Goal: Task Accomplishment & Management: Manage account settings

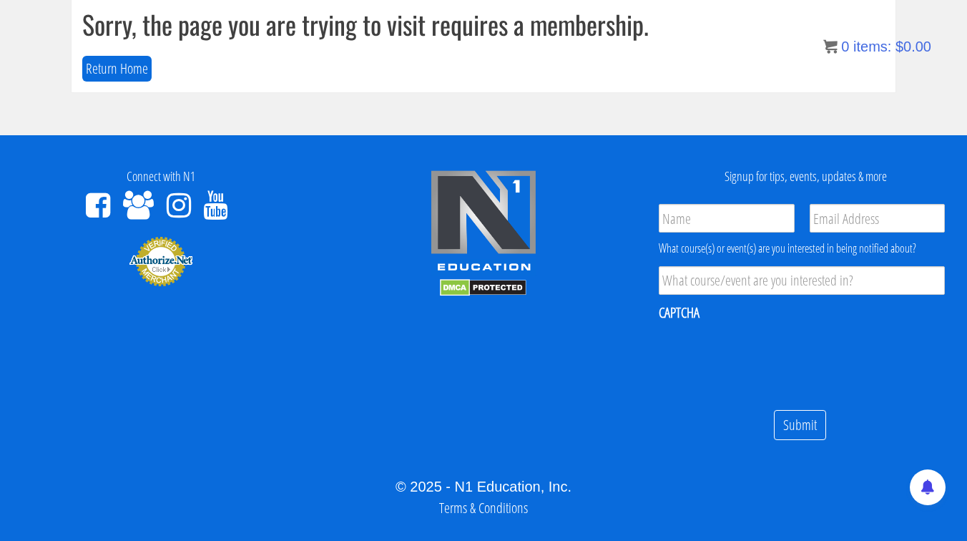
scroll to position [161, 0]
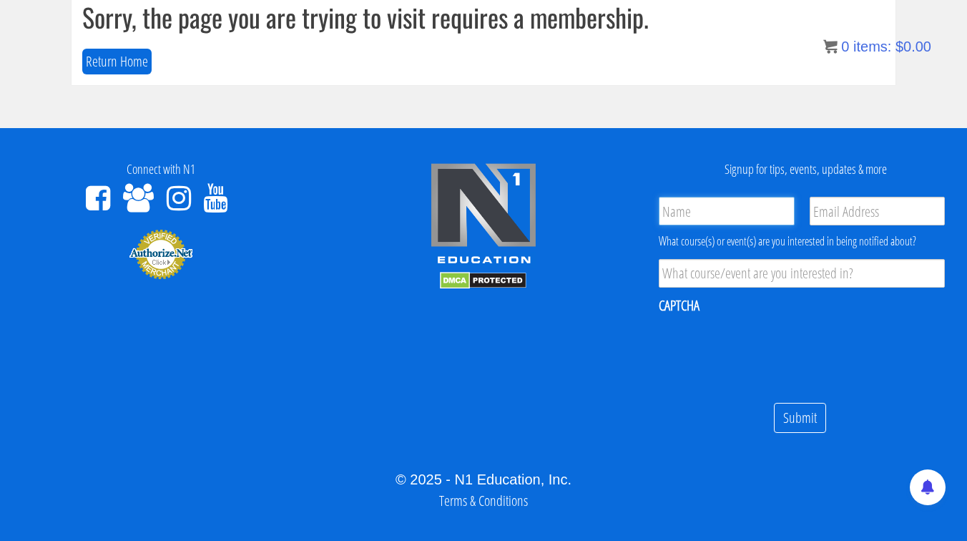
click at [713, 221] on input "Name *" at bounding box center [726, 211] width 135 height 29
type input "FOUAD Helou"
type input "fhelou89@gmail.com"
click at [719, 276] on input "Product Interest *" at bounding box center [802, 273] width 286 height 29
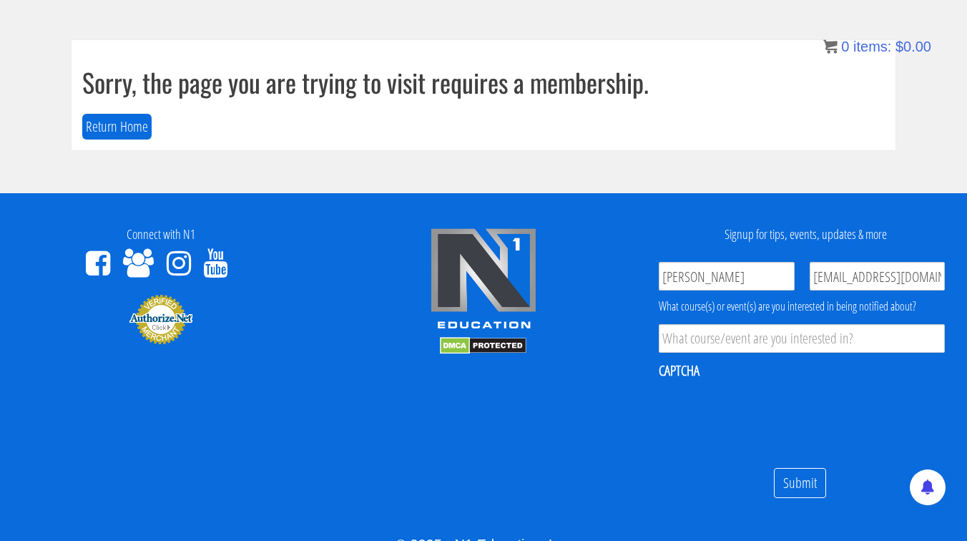
scroll to position [0, 0]
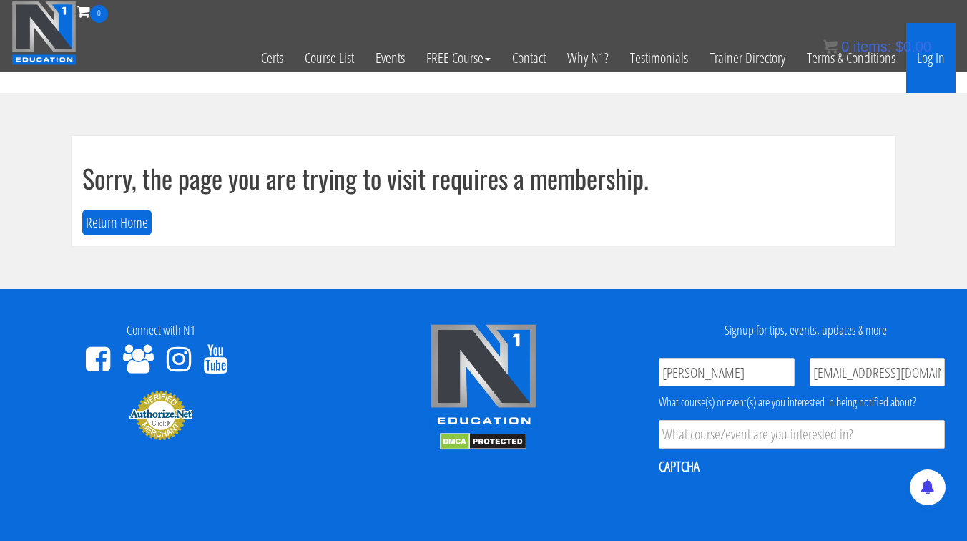
click at [925, 58] on link "Log In" at bounding box center [931, 58] width 49 height 70
click at [924, 58] on link "Log In" at bounding box center [931, 58] width 49 height 70
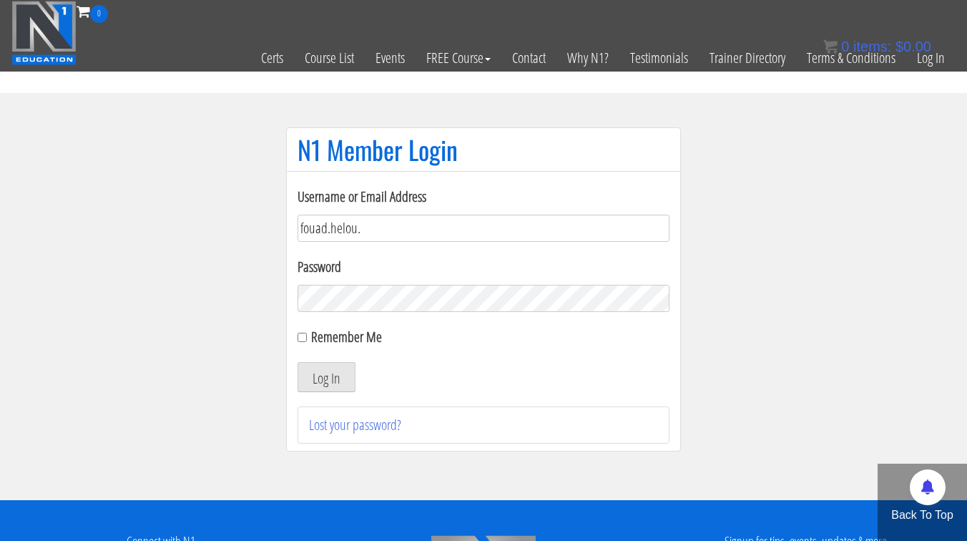
type input "fouad.helou."
click at [342, 341] on label "Remember Me" at bounding box center [346, 336] width 71 height 19
click at [307, 341] on input "Remember Me" at bounding box center [302, 337] width 9 height 9
checkbox input "true"
click at [333, 366] on button "Log In" at bounding box center [327, 377] width 58 height 30
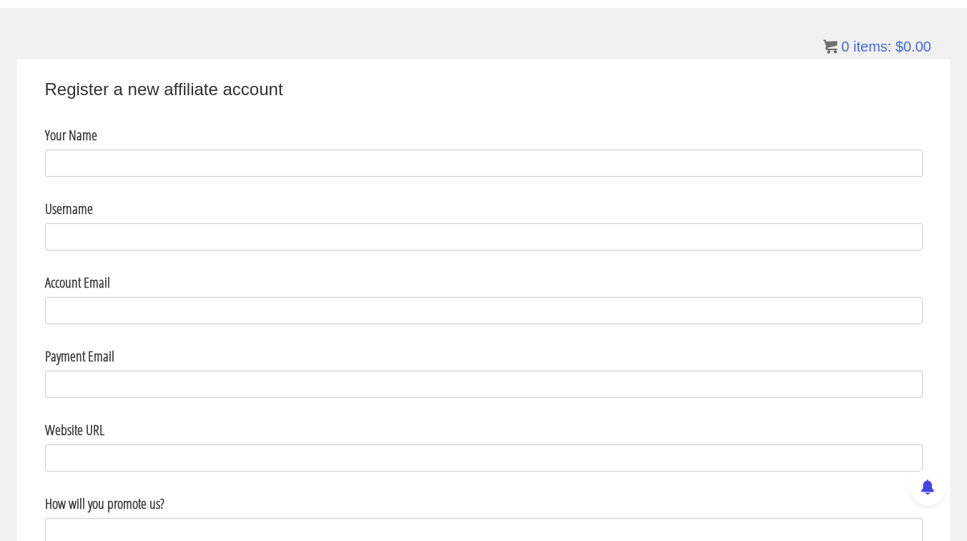
scroll to position [84, 0]
click at [363, 163] on input "Your Name" at bounding box center [484, 164] width 878 height 27
type input "Fouad"
type input "F"
type input "fouad.helou."
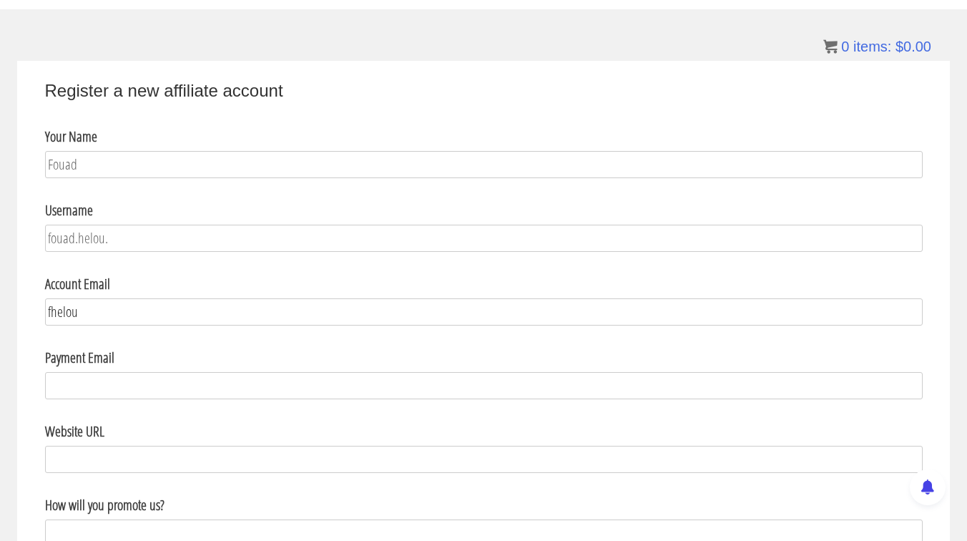
type input "[EMAIL_ADDRESS][DOMAIN_NAME]"
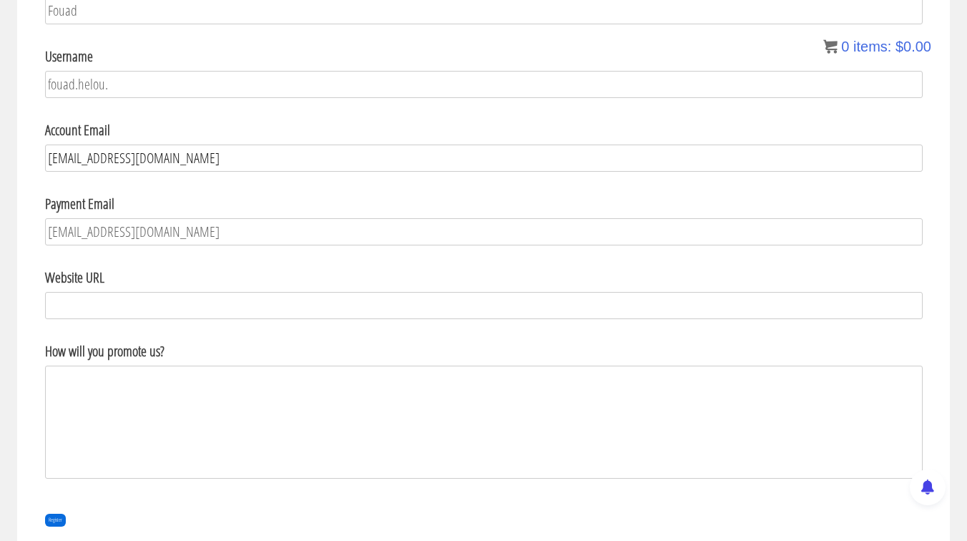
scroll to position [242, 0]
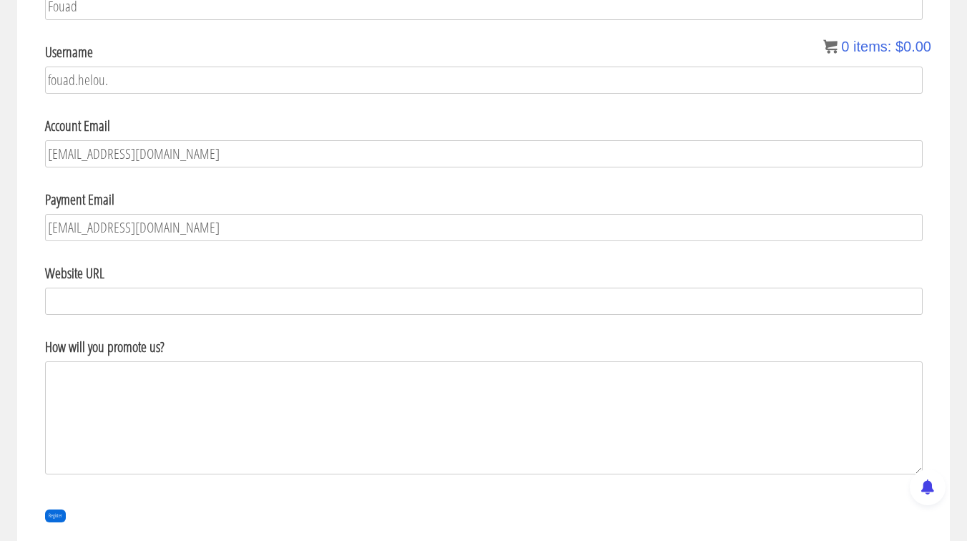
click at [154, 387] on textarea "How will you promote us?" at bounding box center [484, 417] width 878 height 113
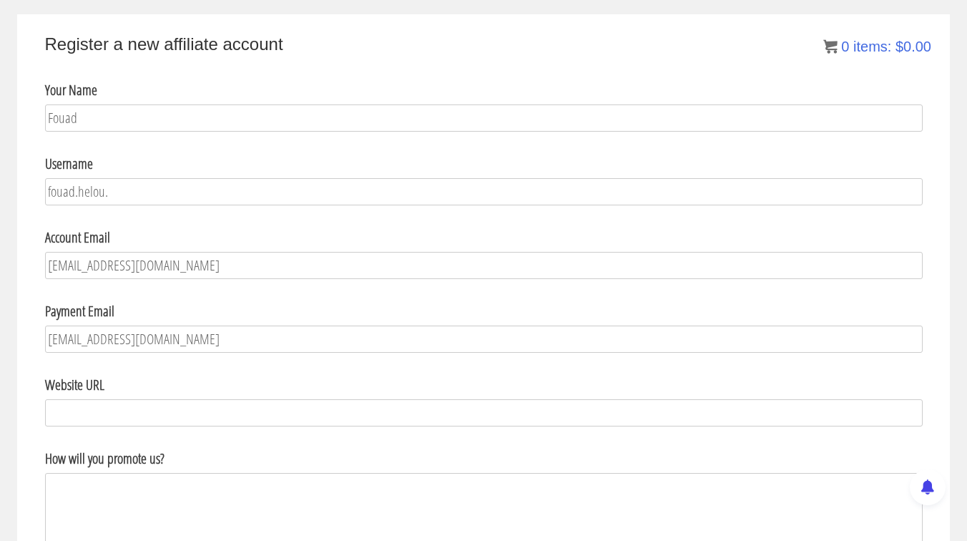
scroll to position [0, 0]
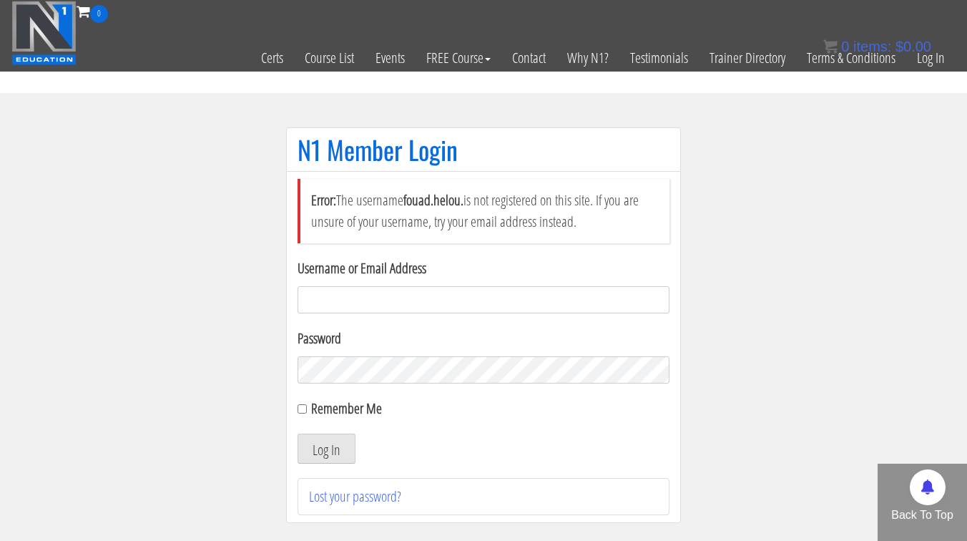
click at [356, 308] on input "Username or Email Address" at bounding box center [484, 299] width 372 height 27
type input "fhelou89@gmail.com"
click at [356, 499] on link "Lost your password?" at bounding box center [355, 496] width 92 height 19
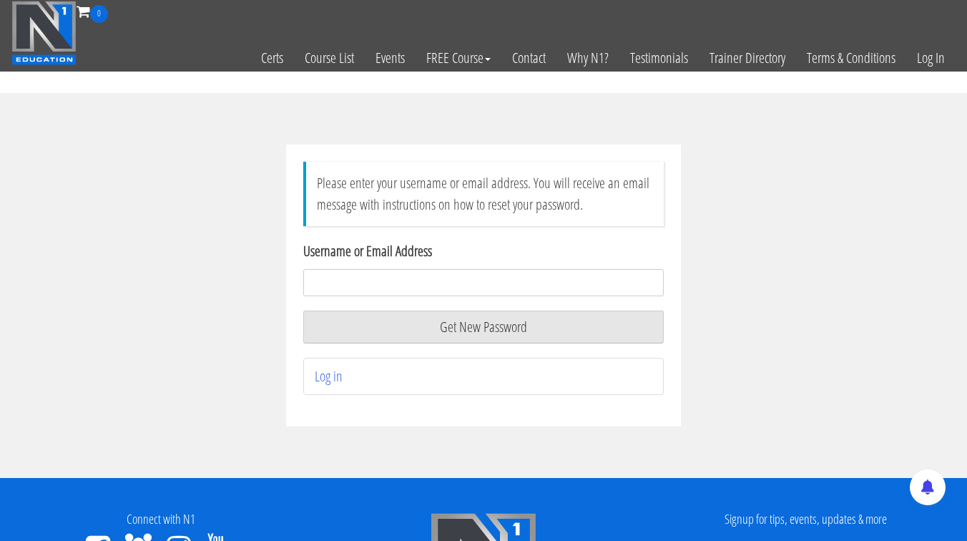
click at [436, 280] on input "Username or Email Address" at bounding box center [483, 282] width 361 height 27
type input "fhelou89@gmail.com"
click at [428, 327] on button "Get New Password" at bounding box center [483, 327] width 361 height 33
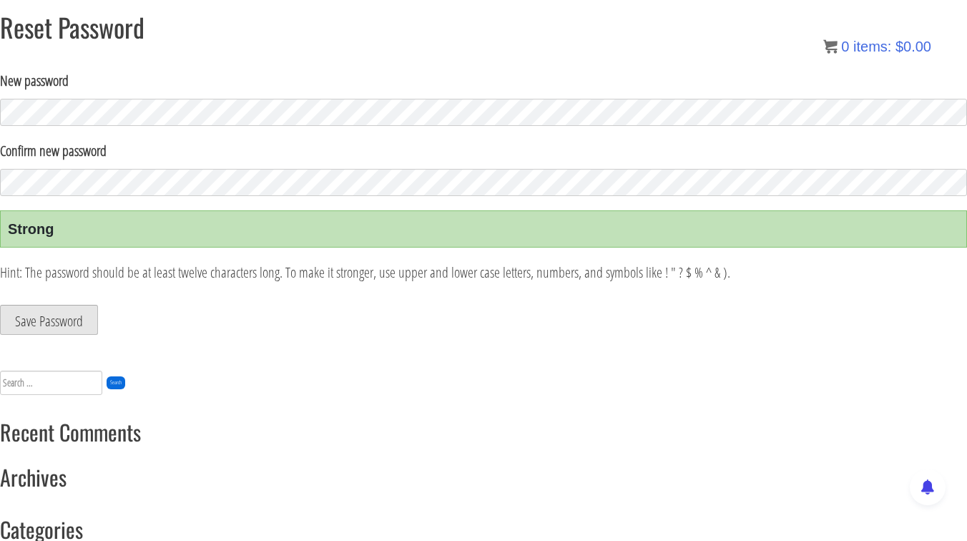
scroll to position [104, 0]
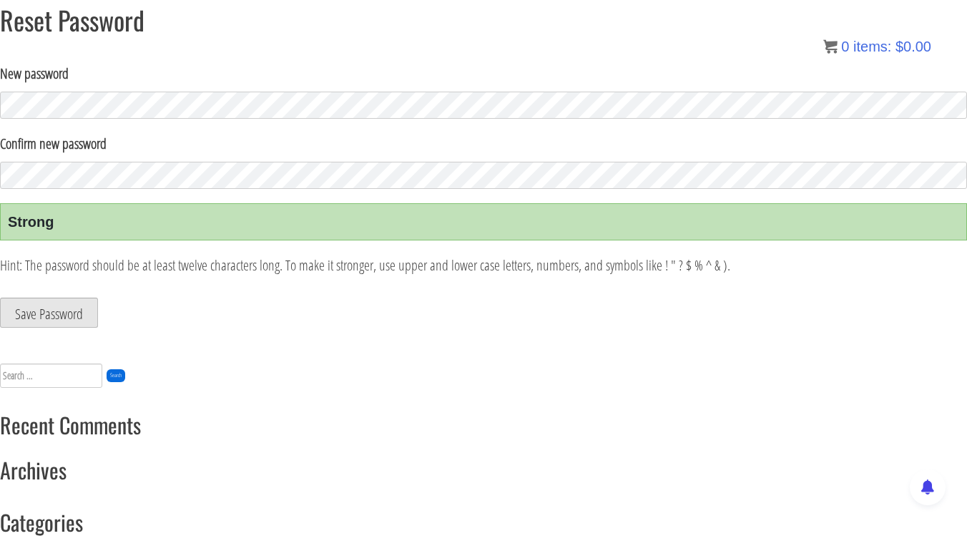
click at [71, 317] on button "Save Password" at bounding box center [49, 313] width 98 height 30
click at [37, 308] on button "Save Password" at bounding box center [49, 313] width 98 height 30
click at [26, 312] on button "Save Password" at bounding box center [49, 313] width 98 height 30
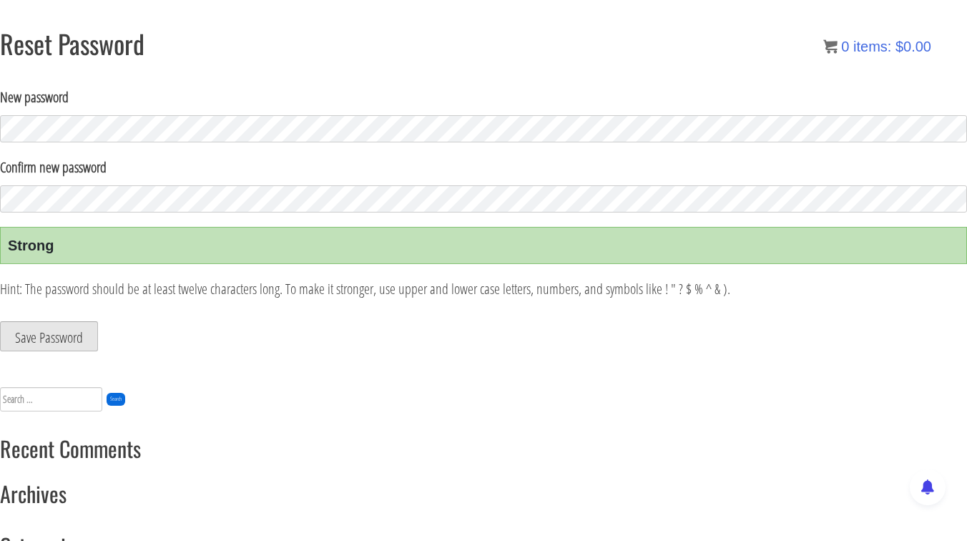
scroll to position [90, 0]
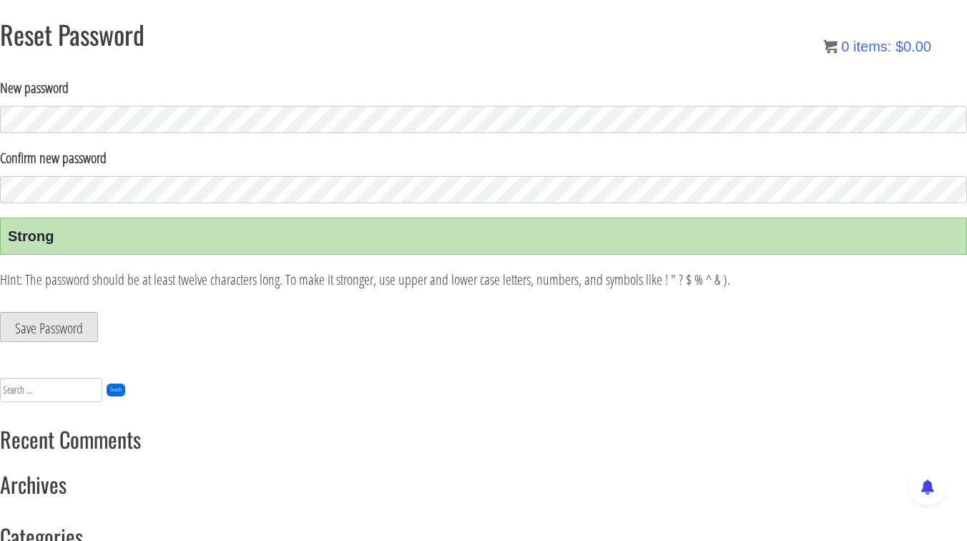
click at [29, 328] on button "Save Password" at bounding box center [49, 327] width 98 height 30
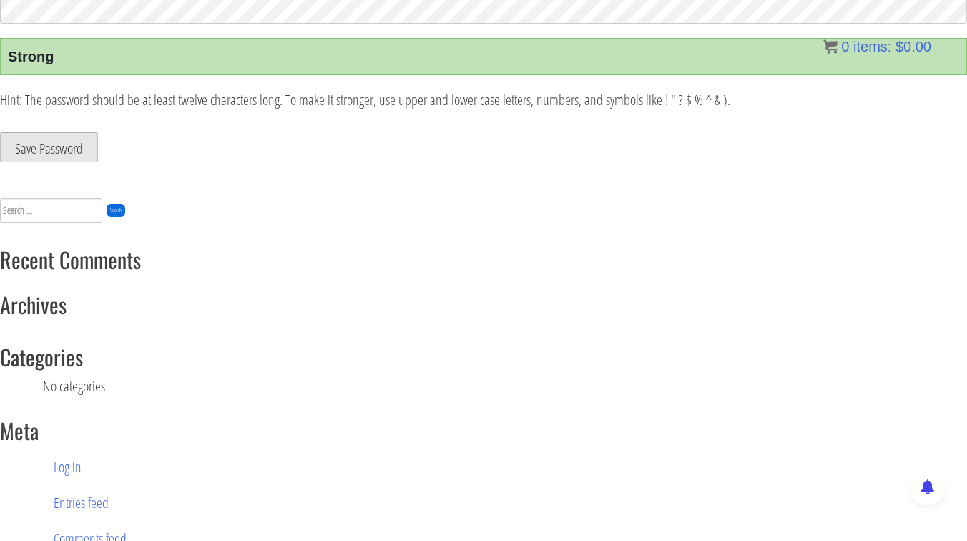
scroll to position [0, 0]
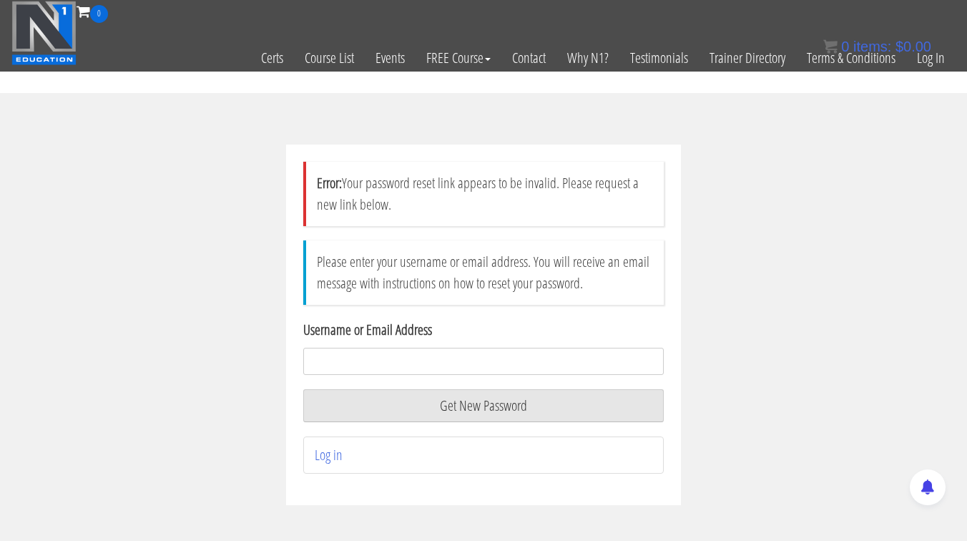
click at [454, 369] on input "Username or Email Address" at bounding box center [483, 361] width 361 height 27
click at [464, 297] on p "Please enter your username or email address. You will receive an email message …" at bounding box center [483, 272] width 361 height 64
click at [326, 462] on link "Log in" at bounding box center [329, 454] width 28 height 19
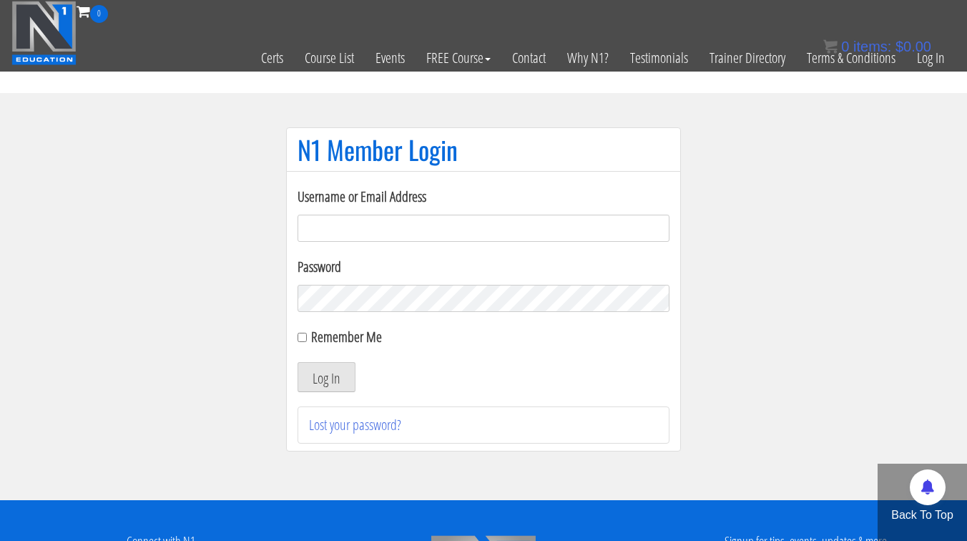
type input "fouad.helou"
click at [327, 341] on label "Remember Me" at bounding box center [346, 336] width 71 height 19
click at [307, 341] on input "Remember Me" at bounding box center [302, 337] width 9 height 9
checkbox input "true"
click at [323, 371] on button "Log In" at bounding box center [327, 377] width 58 height 30
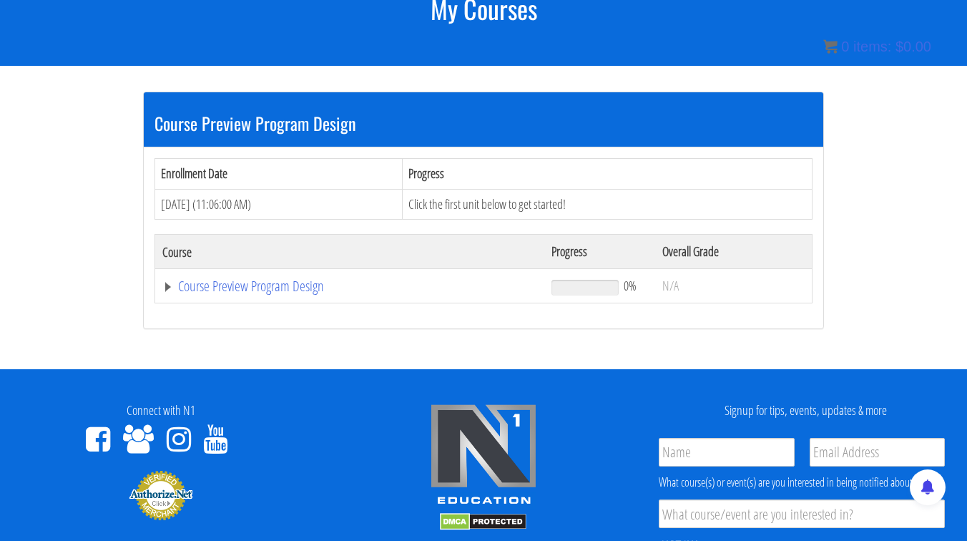
scroll to position [221, 0]
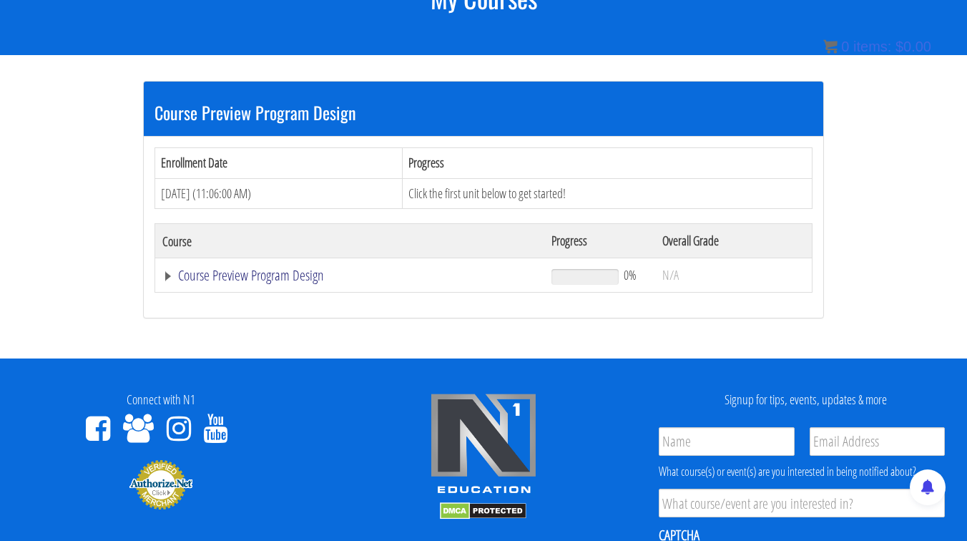
click at [275, 275] on link "Course Preview Program Design" at bounding box center [349, 275] width 375 height 14
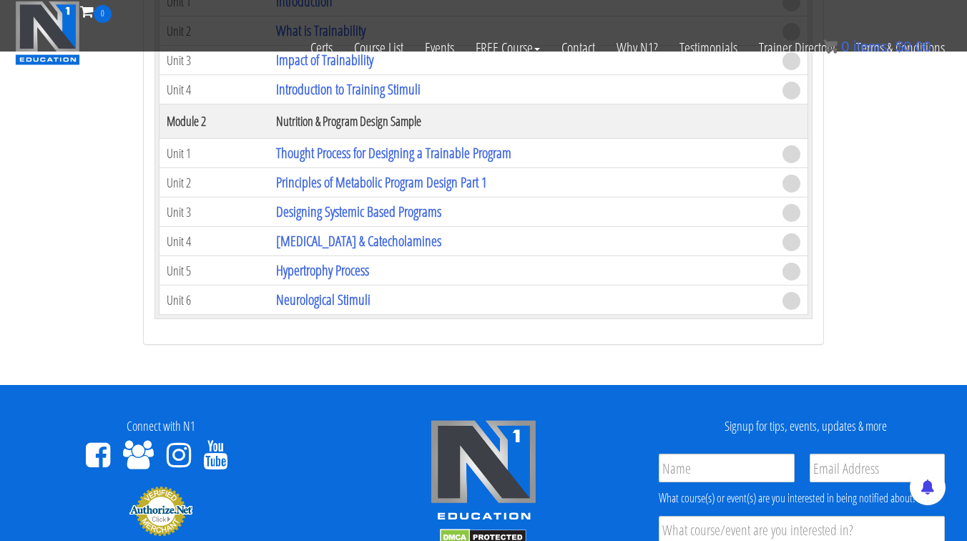
scroll to position [313, 0]
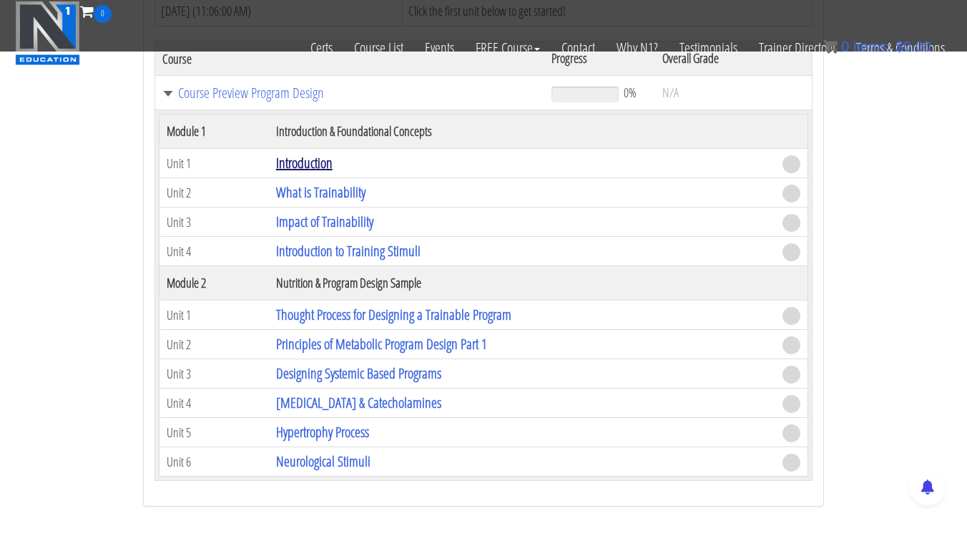
click at [308, 160] on link "Introduction" at bounding box center [304, 162] width 57 height 19
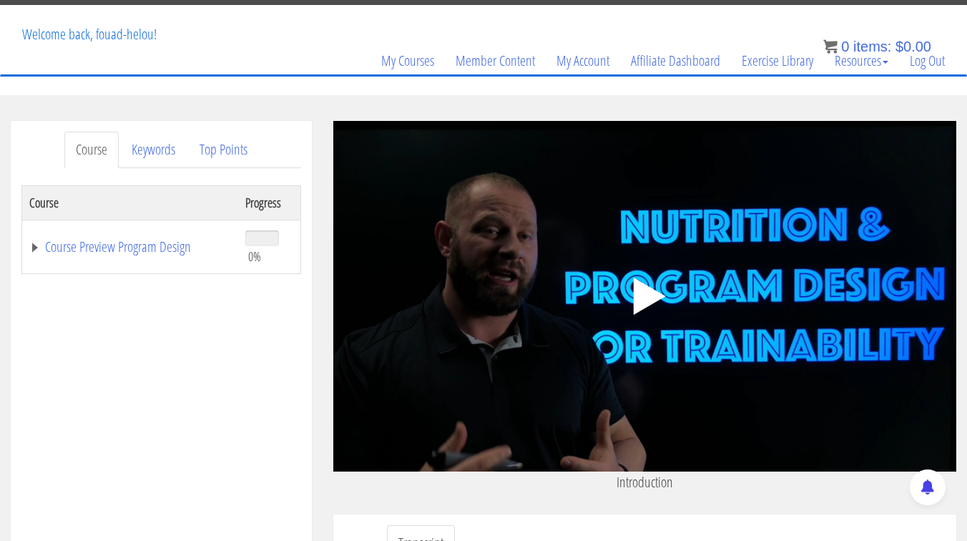
scroll to position [69, 0]
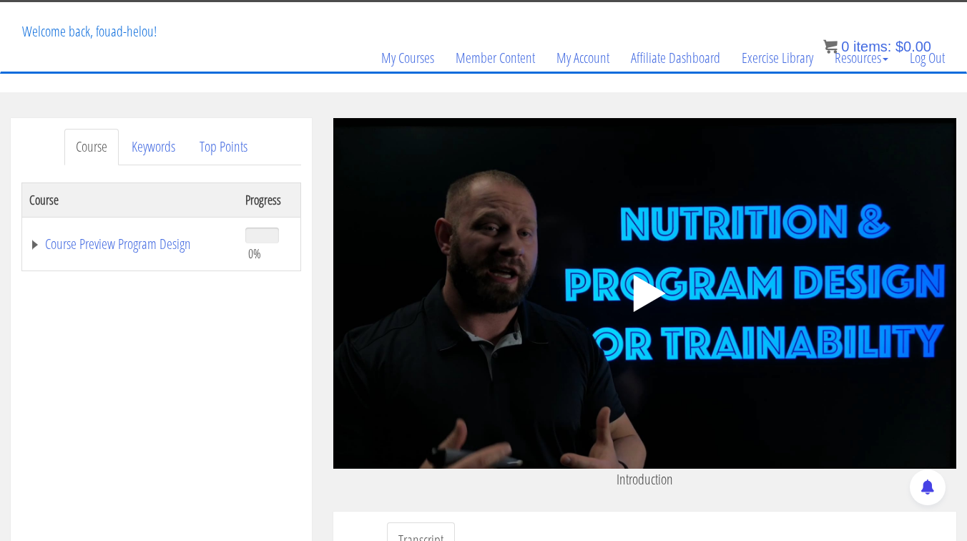
click at [660, 293] on polygon at bounding box center [650, 293] width 32 height 37
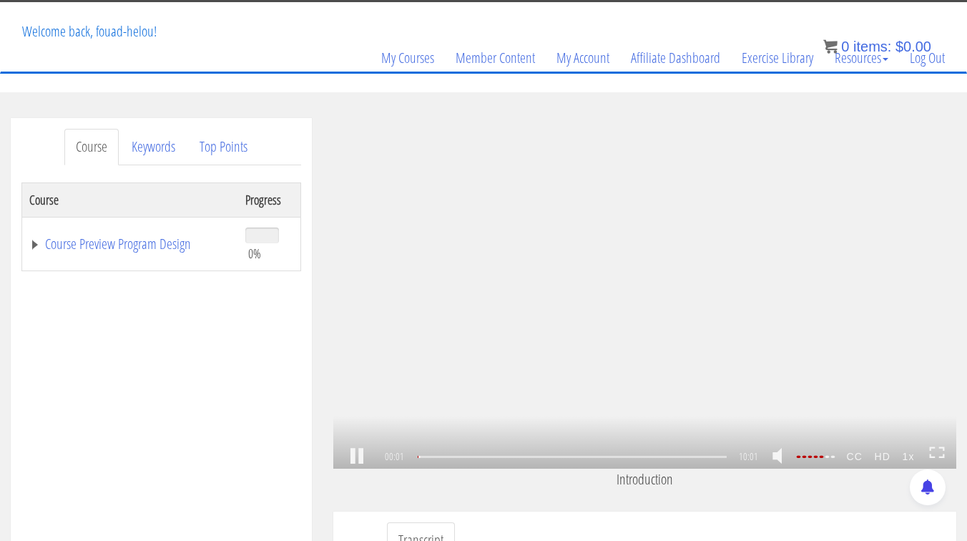
click at [660, 253] on div ".a{fill:#000;opacity:0.65;}.b{fill:#fff;opacity:1.0;} .fp-color-play{opacity:0.…" at bounding box center [644, 293] width 623 height 351
